Goal: Task Accomplishment & Management: Manage account settings

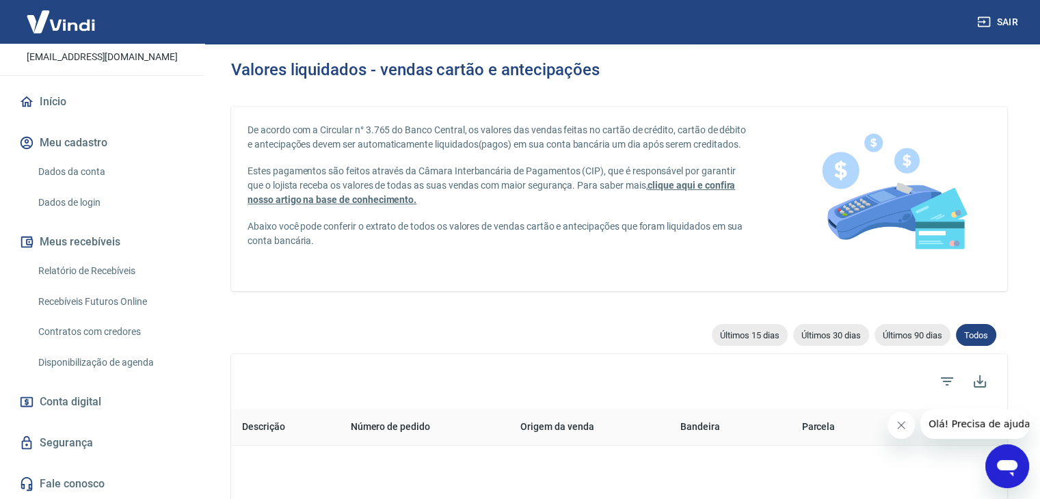
scroll to position [137, 0]
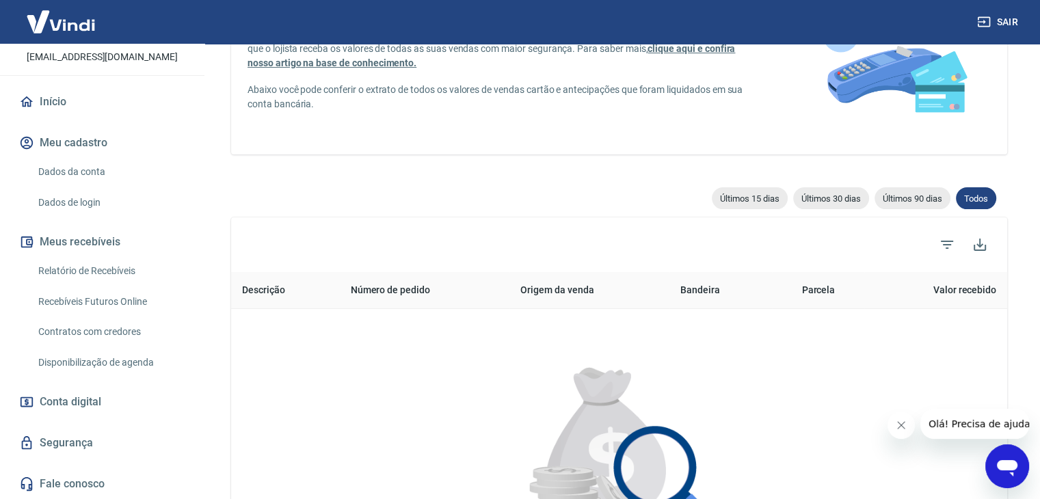
click at [93, 400] on span "Conta digital" at bounding box center [71, 401] width 62 height 19
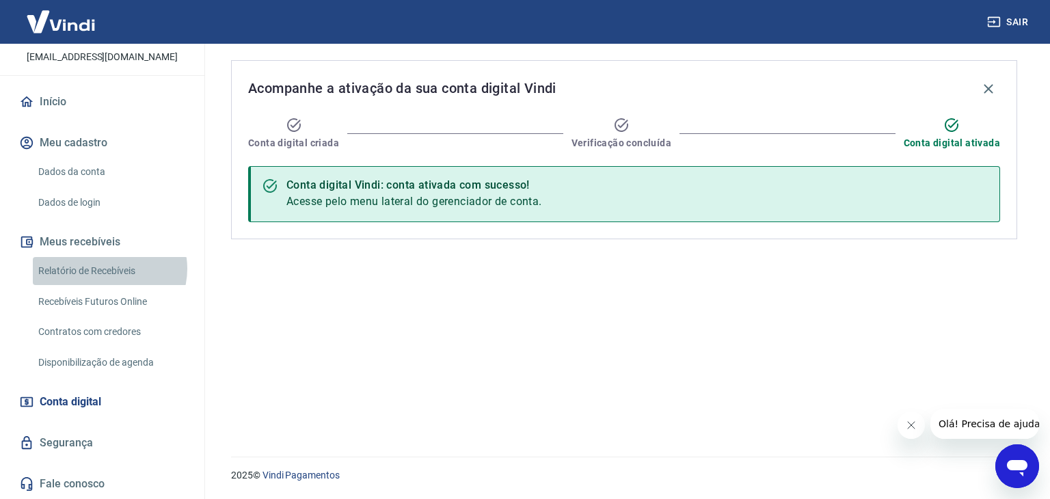
click at [109, 269] on link "Relatório de Recebíveis" at bounding box center [110, 271] width 155 height 28
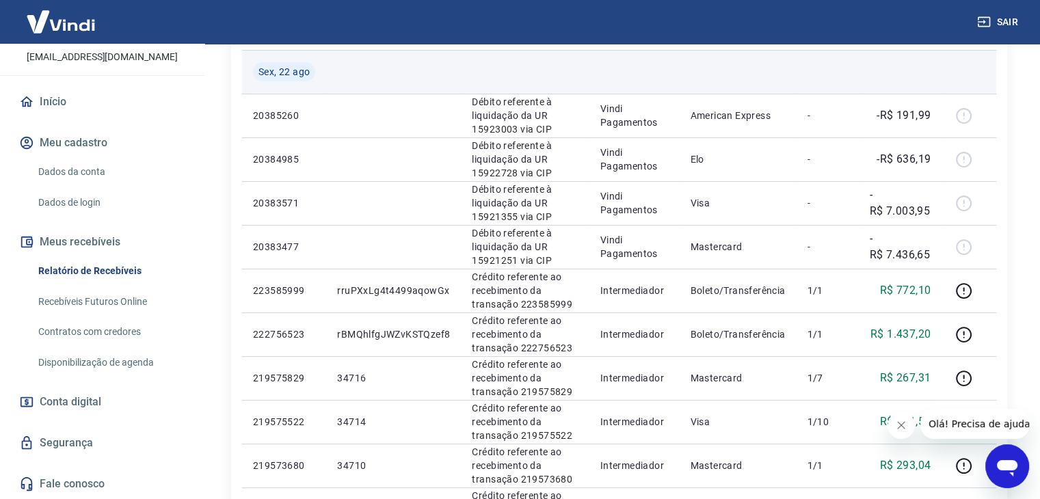
scroll to position [68, 0]
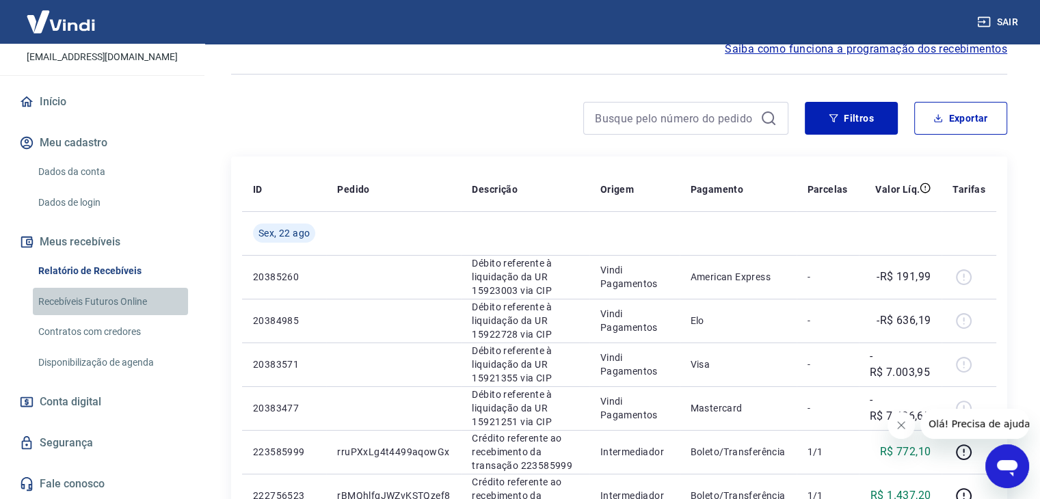
click at [122, 302] on link "Recebíveis Futuros Online" at bounding box center [110, 302] width 155 height 28
